Goal: Book appointment/travel/reservation

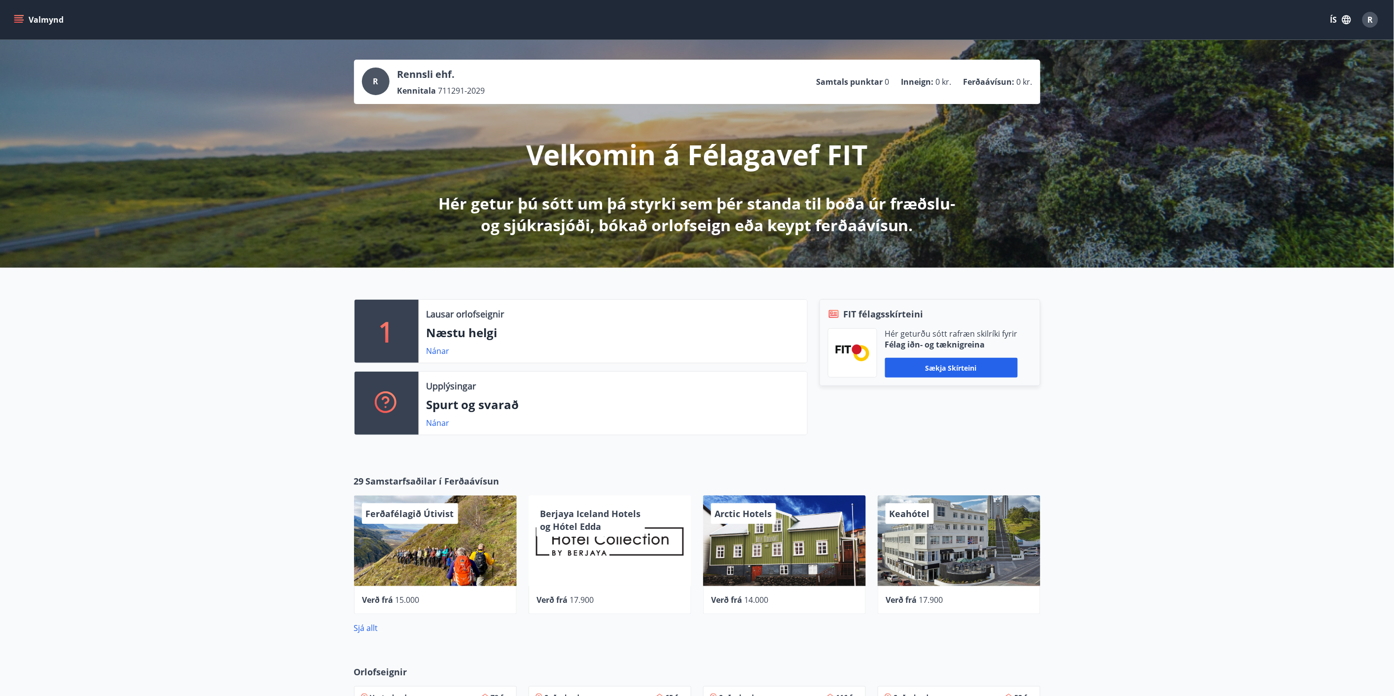
click at [21, 23] on icon "menu" at bounding box center [19, 20] width 10 height 10
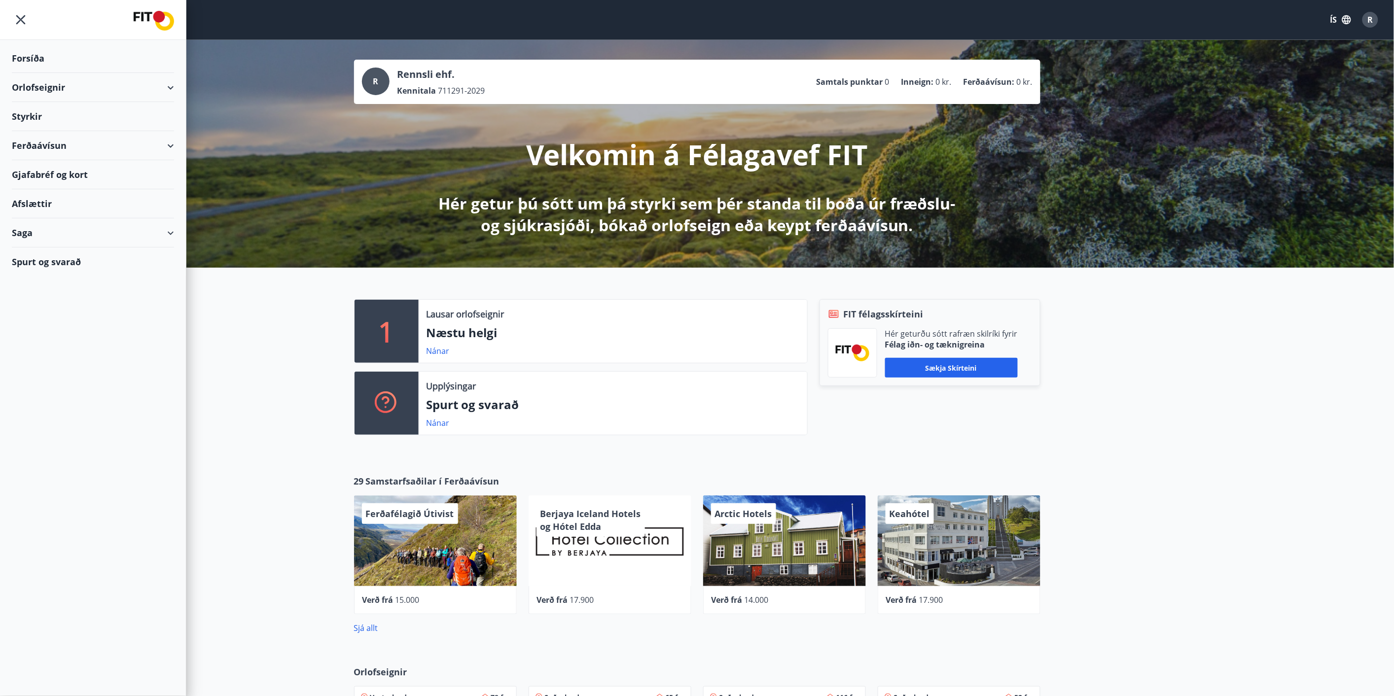
click at [112, 96] on div "Orlofseignir" at bounding box center [93, 87] width 162 height 29
click at [52, 116] on div "Framboð" at bounding box center [93, 112] width 146 height 21
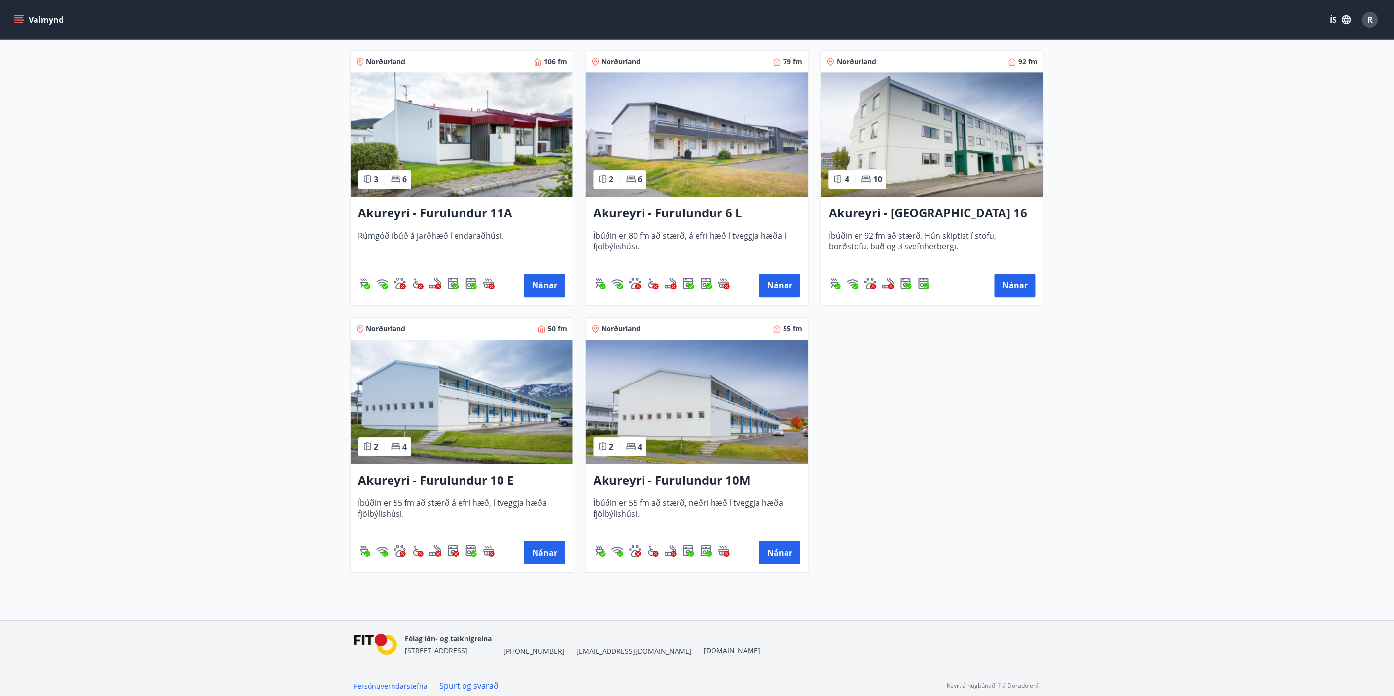
scroll to position [2629, 0]
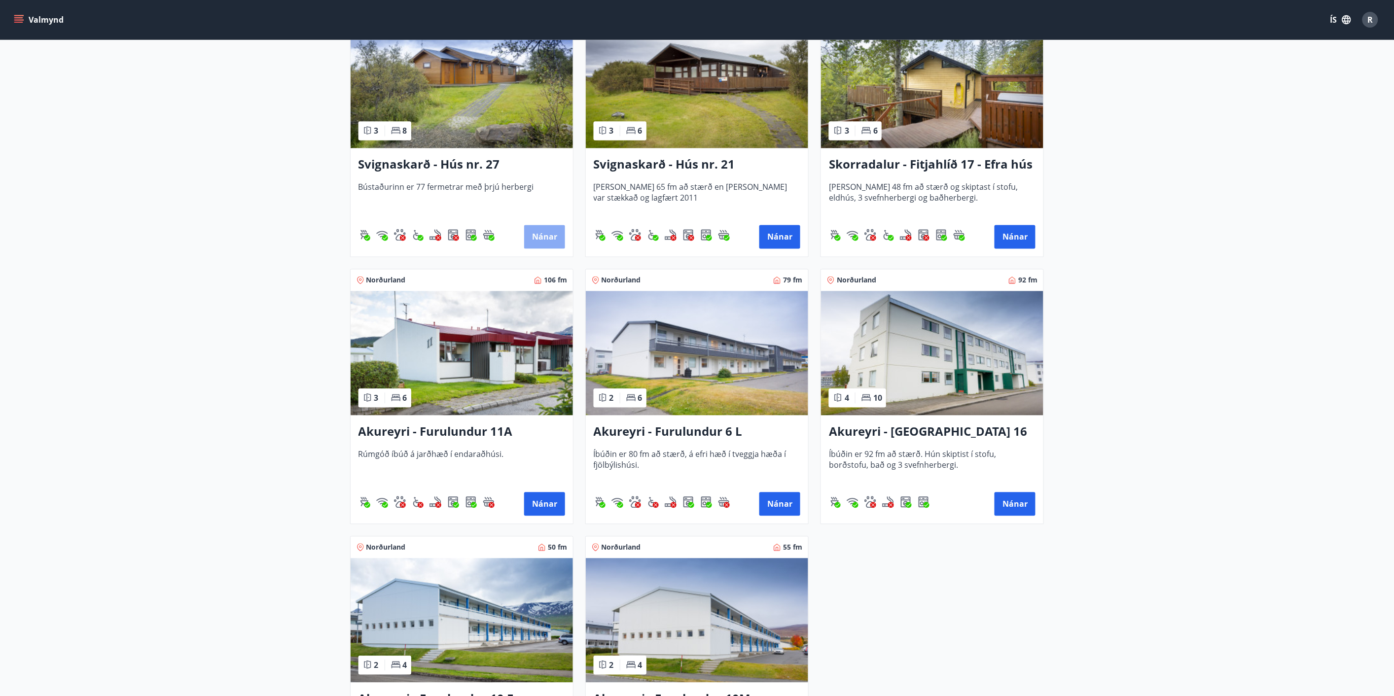
click at [559, 237] on button "Nánar" at bounding box center [544, 237] width 41 height 24
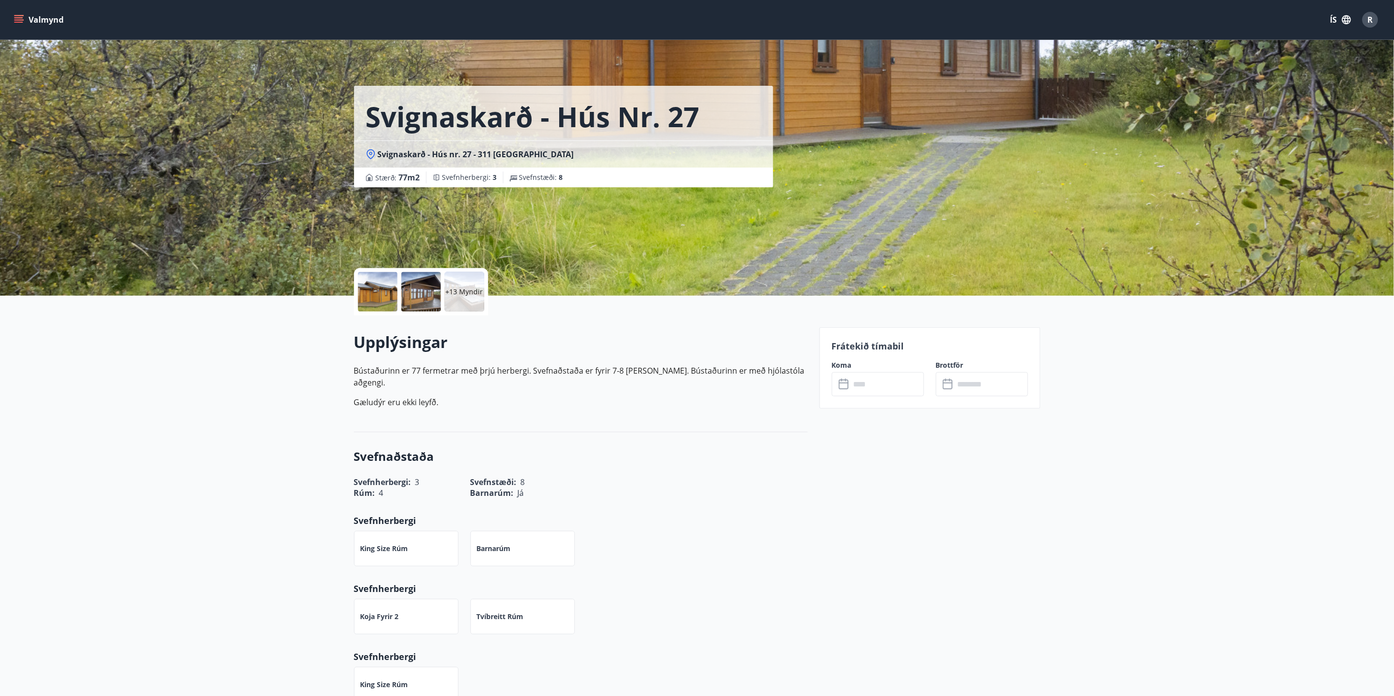
scroll to position [219, 0]
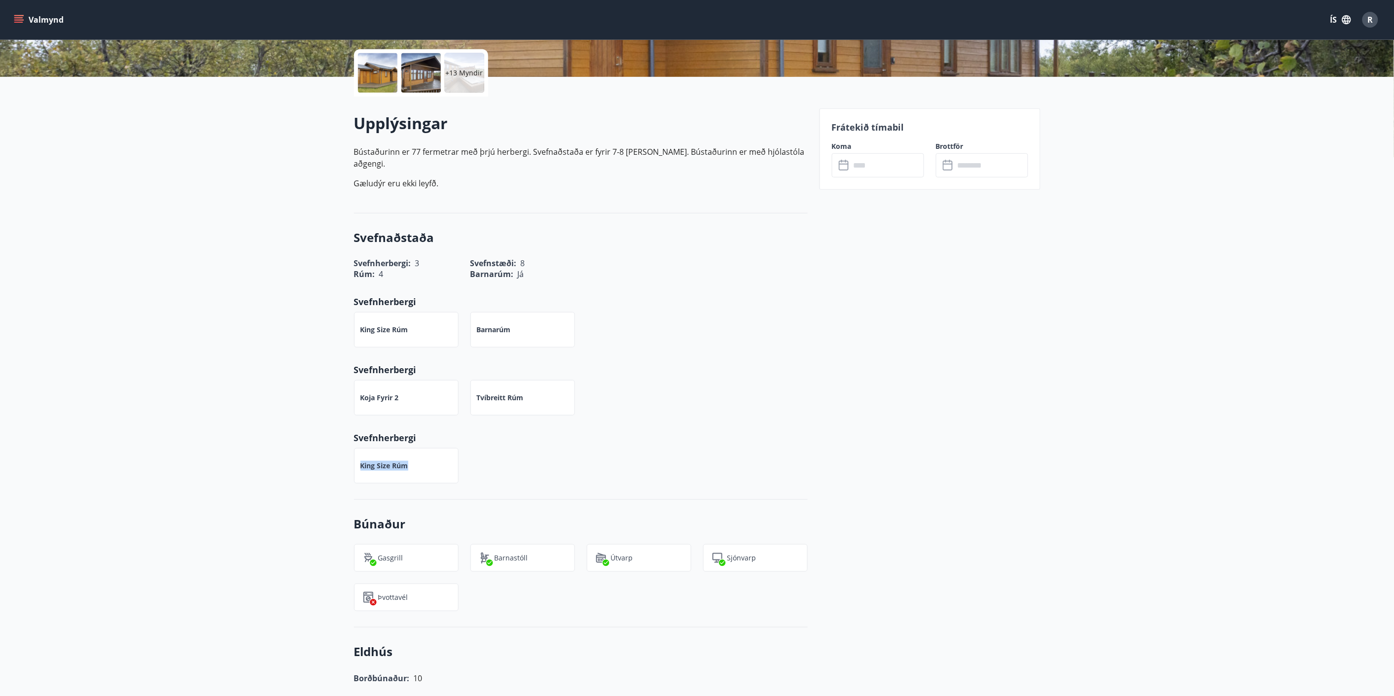
drag, startPoint x: 353, startPoint y: 426, endPoint x: 454, endPoint y: 457, distance: 104.8
click at [454, 457] on div "King Size rúm" at bounding box center [400, 459] width 116 height 47
click at [454, 457] on div "King Size rúm" at bounding box center [406, 465] width 105 height 35
drag, startPoint x: 372, startPoint y: 403, endPoint x: 331, endPoint y: 308, distance: 103.4
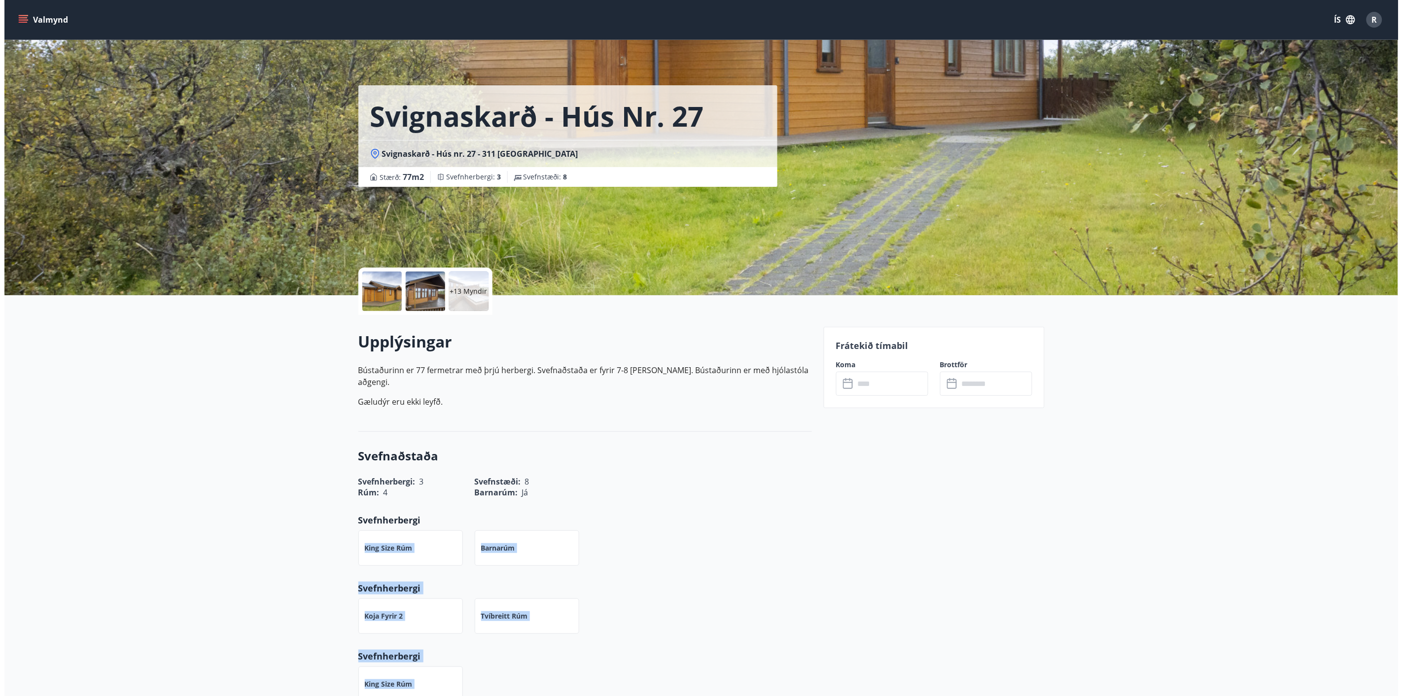
scroll to position [0, 0]
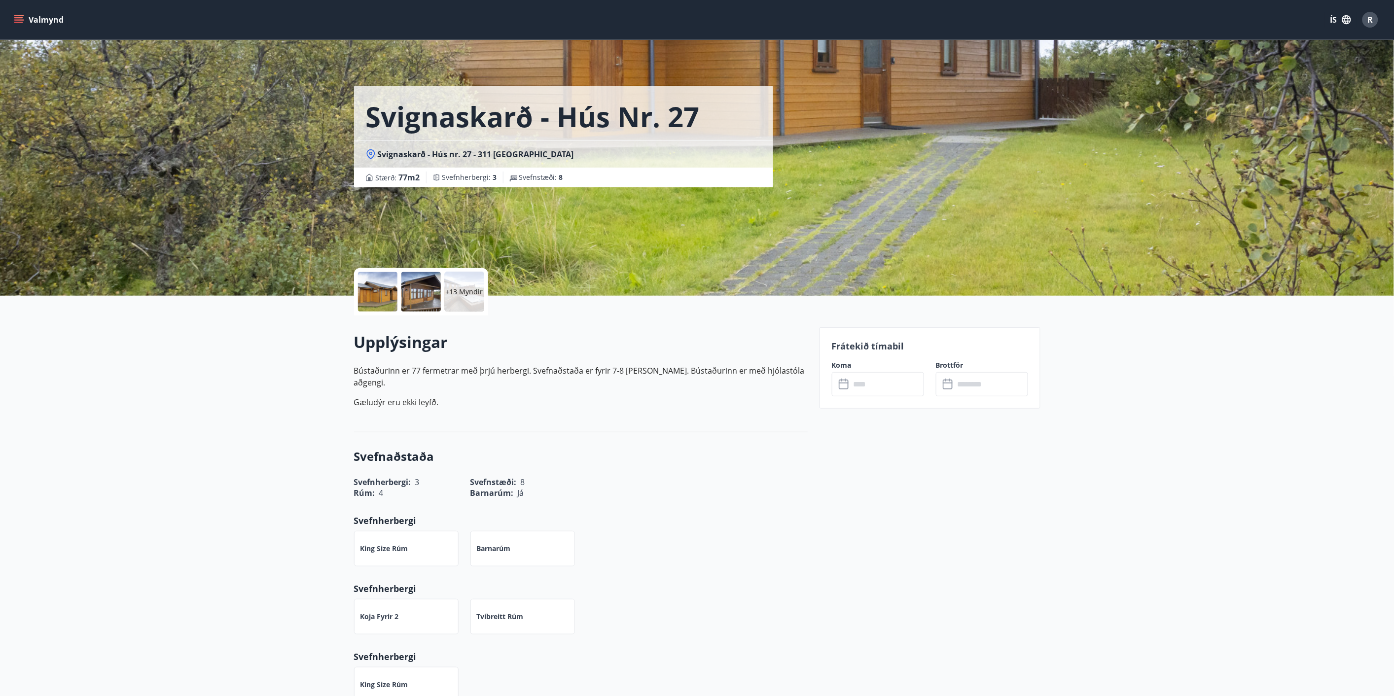
click at [365, 300] on div at bounding box center [377, 291] width 39 height 39
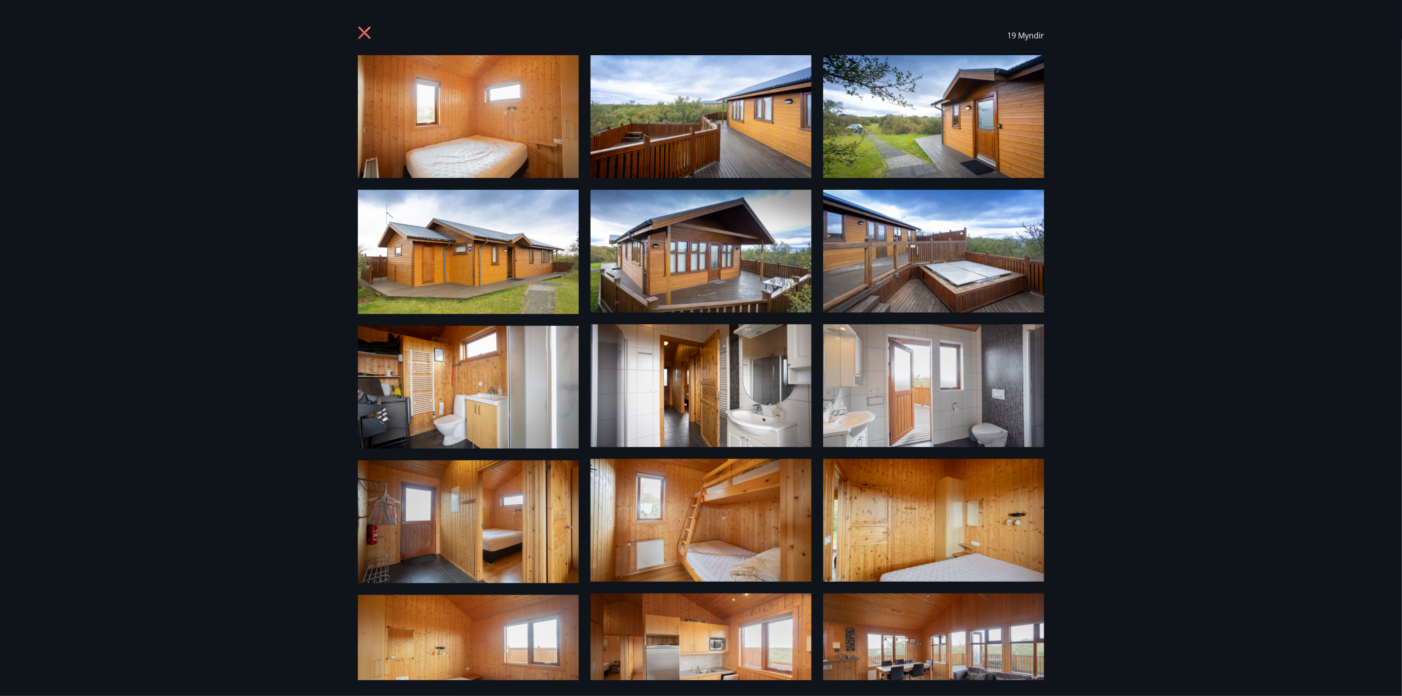
click at [365, 23] on div "19 Myndir" at bounding box center [701, 35] width 686 height 39
drag, startPoint x: 361, startPoint y: 33, endPoint x: 368, endPoint y: 45, distance: 14.6
click at [361, 33] on icon at bounding box center [366, 34] width 16 height 16
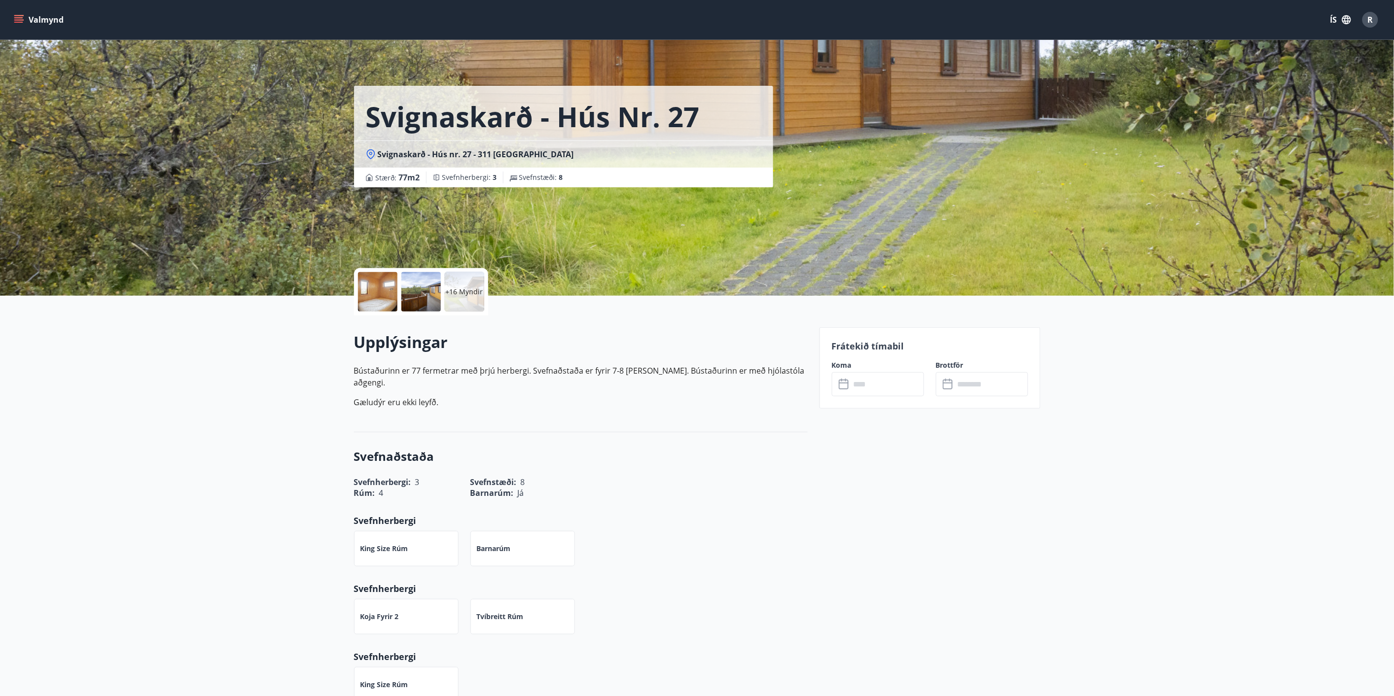
click at [862, 388] on input "text" at bounding box center [886, 384] width 73 height 24
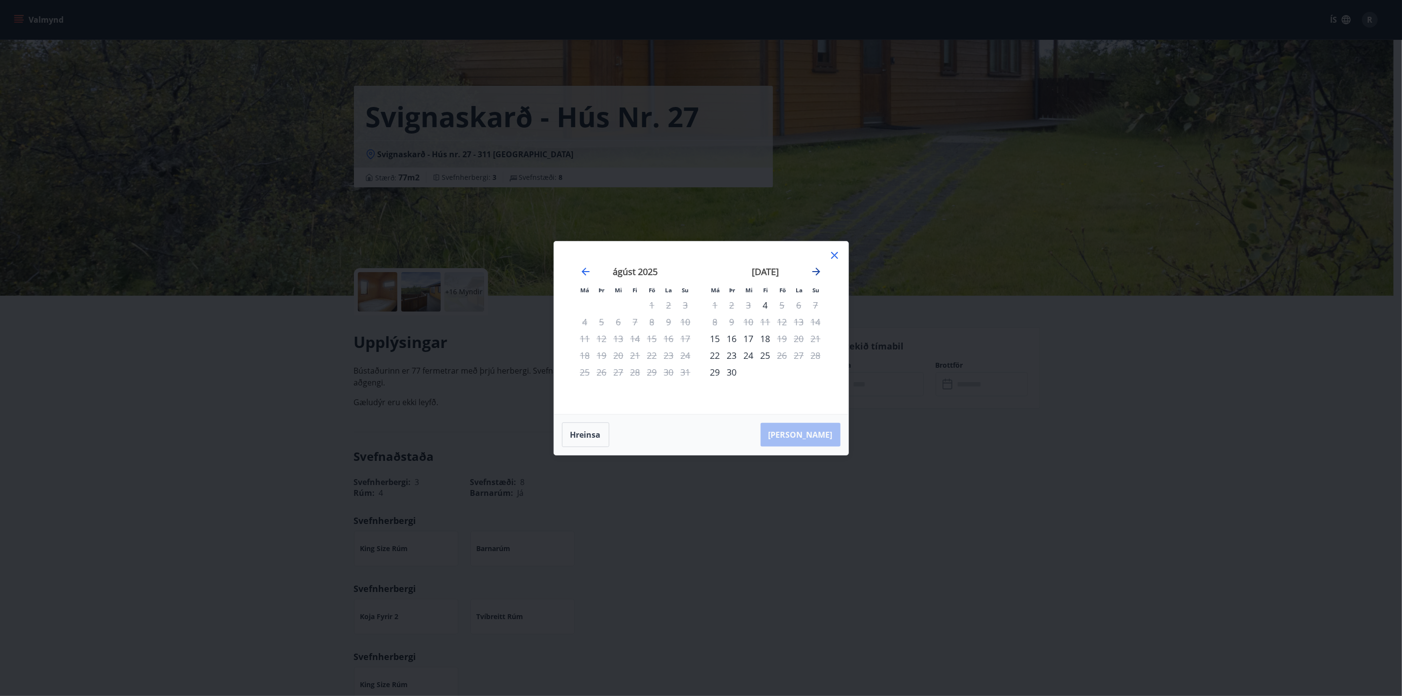
click at [817, 272] on icon "Move forward to switch to the next month." at bounding box center [816, 272] width 12 height 12
click at [767, 356] on div "23" at bounding box center [765, 355] width 17 height 17
click at [782, 356] on div "24" at bounding box center [782, 355] width 17 height 17
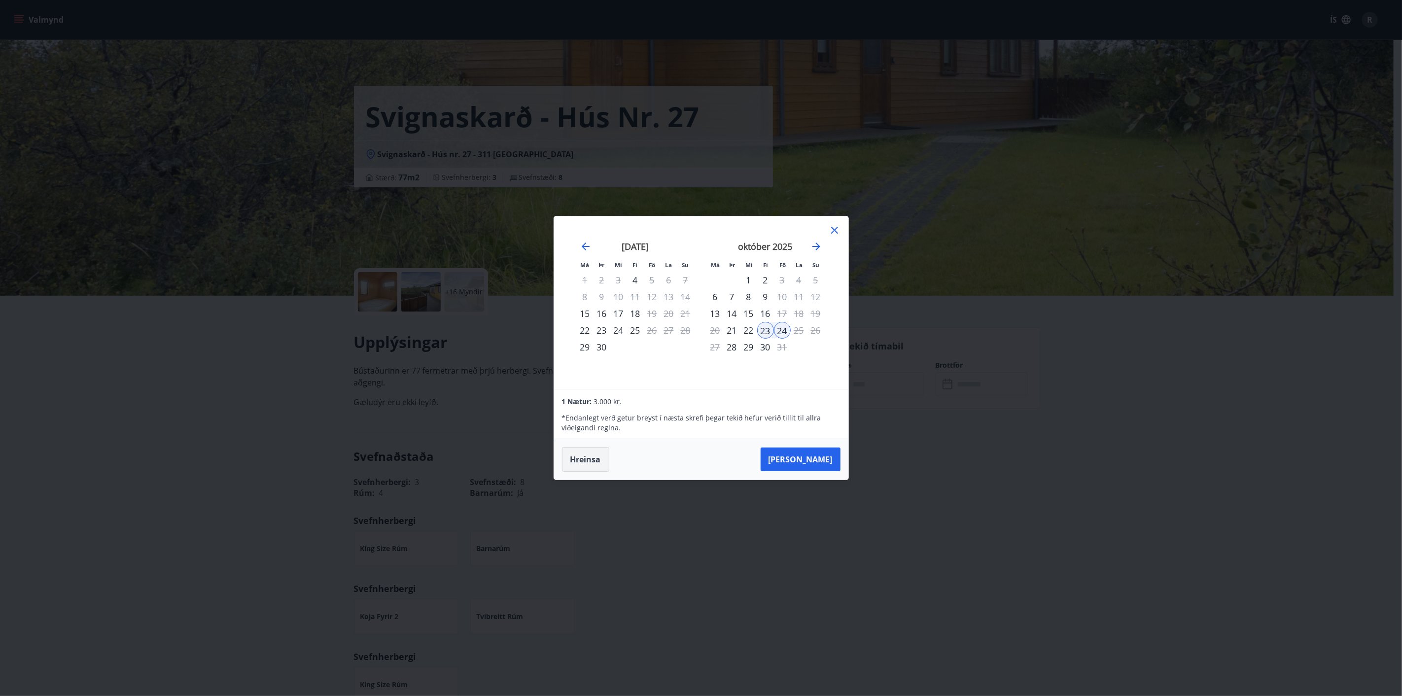
click at [591, 456] on button "Hreinsa" at bounding box center [585, 459] width 47 height 25
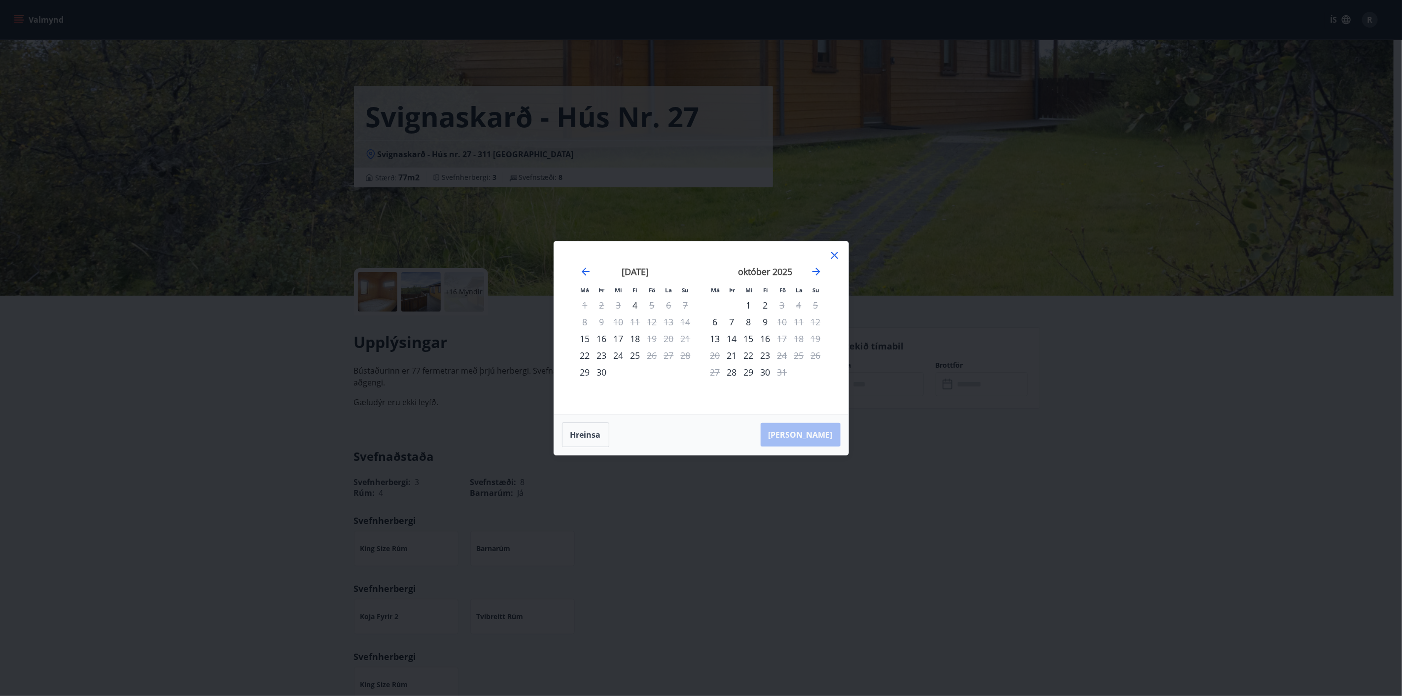
click at [834, 253] on icon at bounding box center [835, 255] width 12 height 12
